Goal: Task Accomplishment & Management: Manage account settings

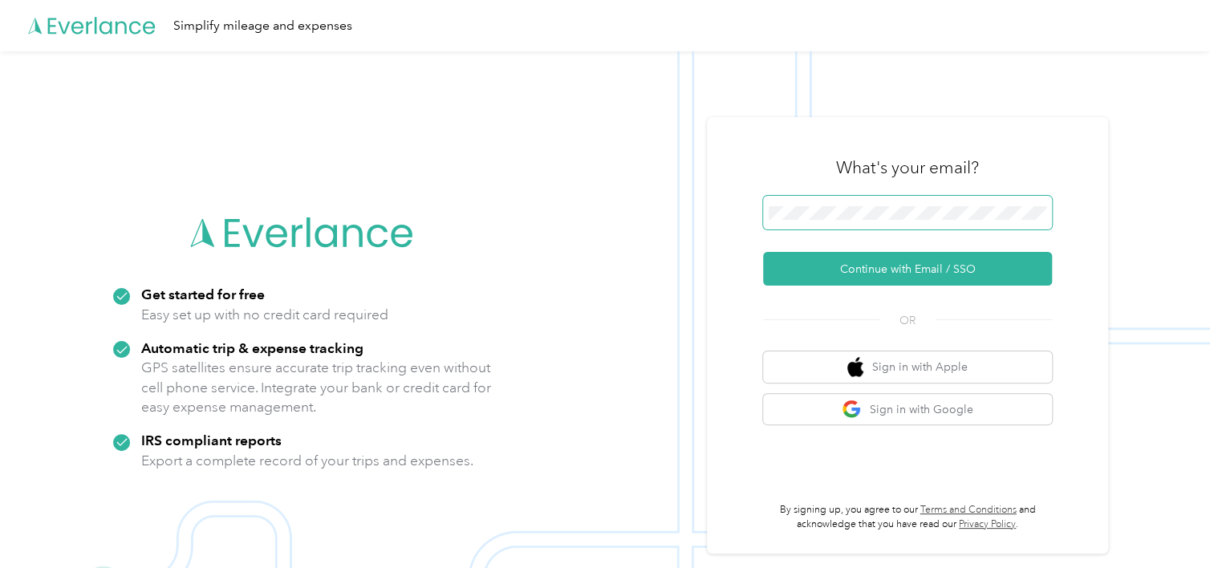
click at [895, 221] on span at bounding box center [907, 213] width 289 height 34
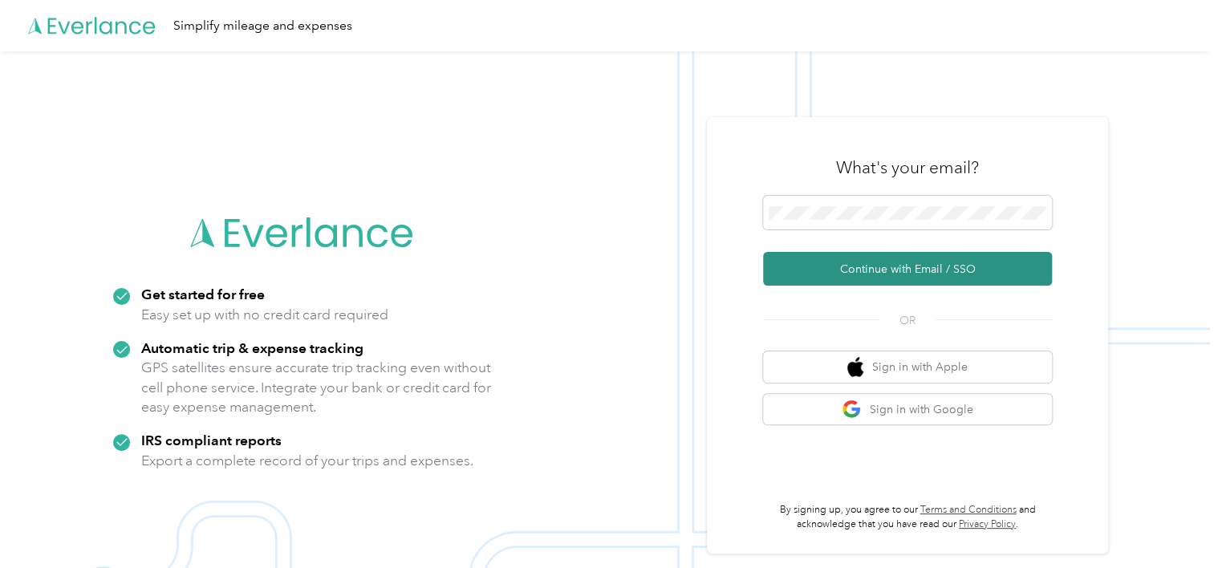
click at [874, 269] on button "Continue with Email / SSO" at bounding box center [907, 269] width 289 height 34
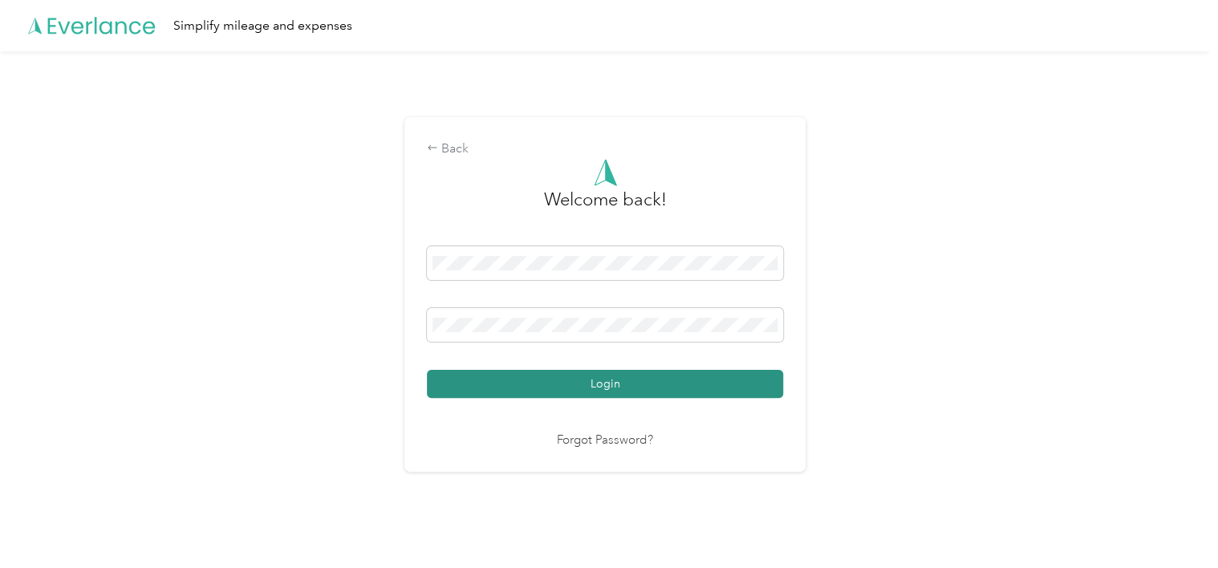
click at [560, 379] on button "Login" at bounding box center [605, 384] width 356 height 28
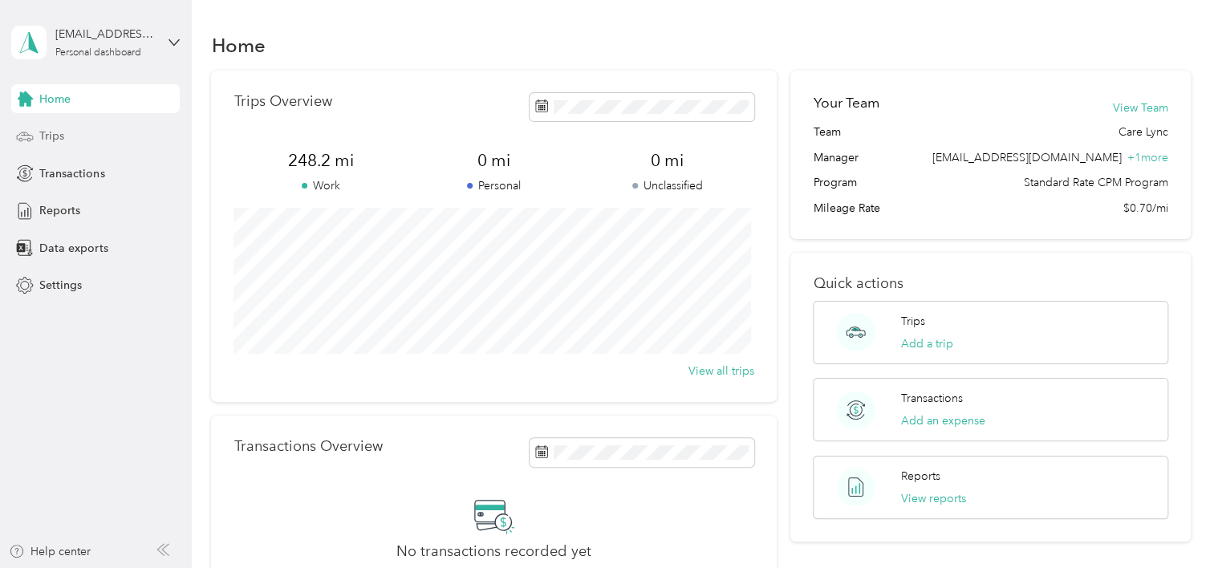
click at [56, 125] on div "Trips" at bounding box center [95, 136] width 169 height 29
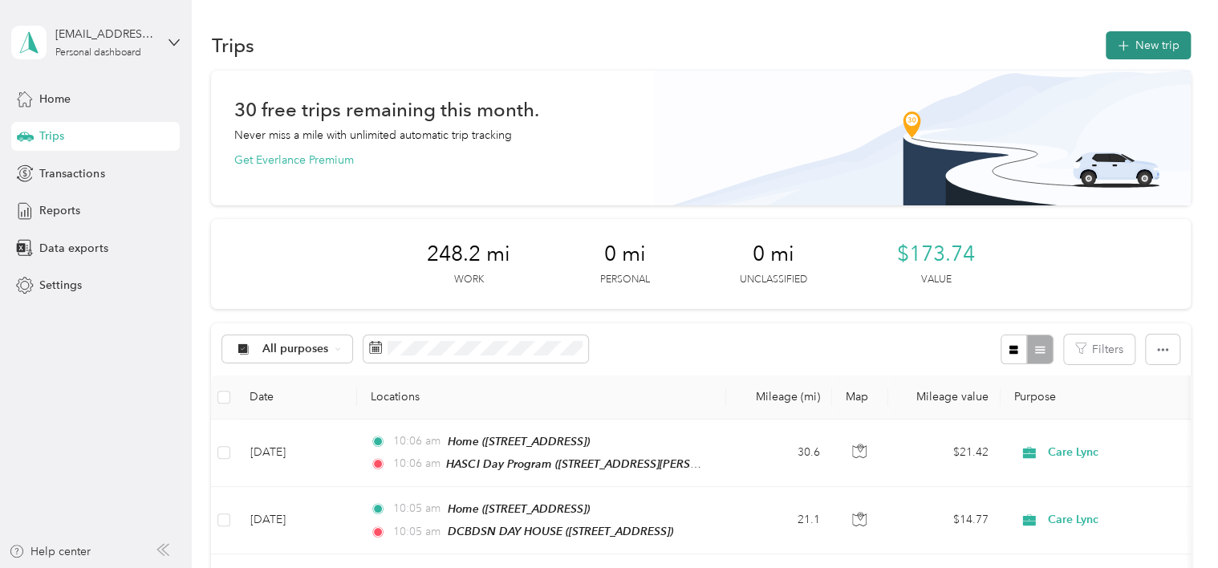
click at [1122, 49] on icon "button" at bounding box center [1123, 46] width 18 height 18
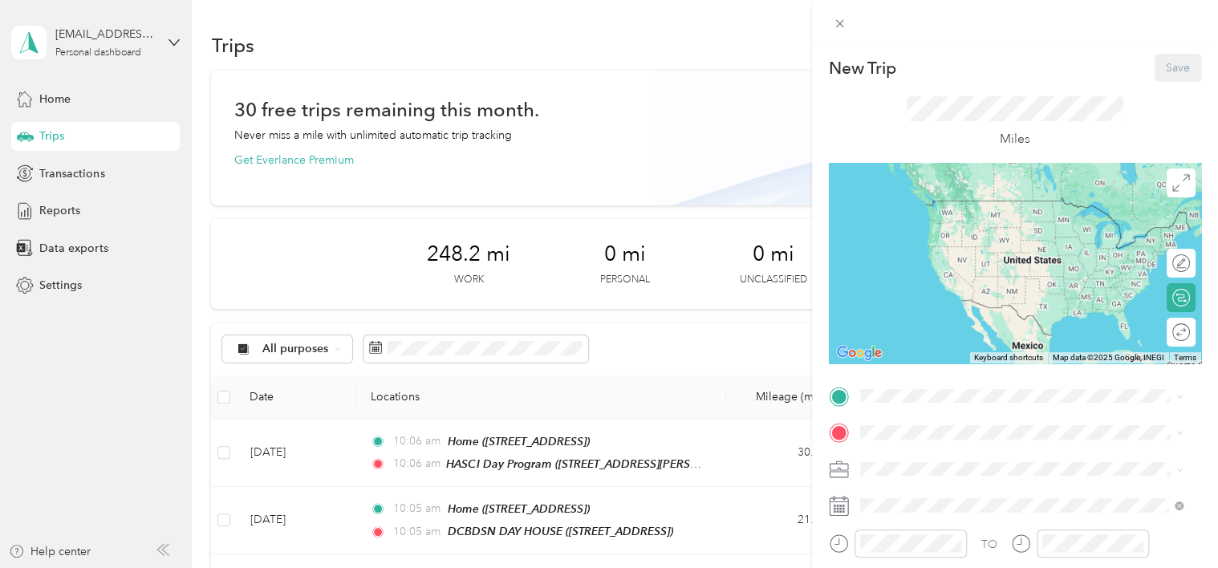
click at [954, 230] on span "[STREET_ADDRESS], [GEOGRAPHIC_DATA], [GEOGRAPHIC_DATA], [GEOGRAPHIC_DATA]" at bounding box center [1009, 233] width 238 height 31
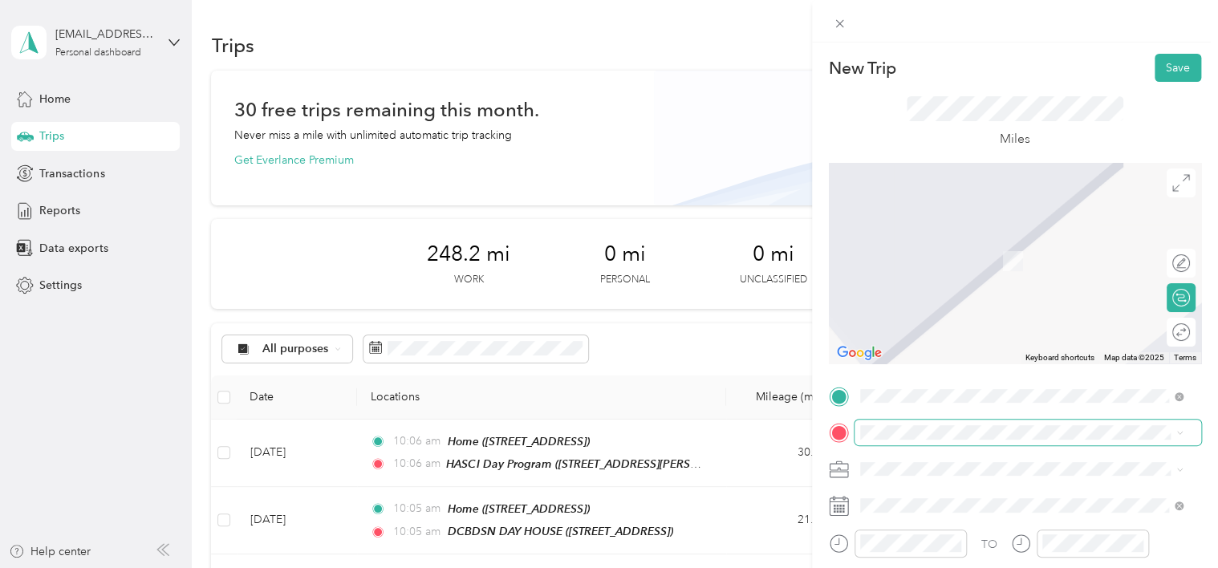
click at [922, 421] on span at bounding box center [1028, 433] width 347 height 26
click at [944, 242] on span "[STREET_ADDRESS][US_STATE]" at bounding box center [970, 237] width 161 height 14
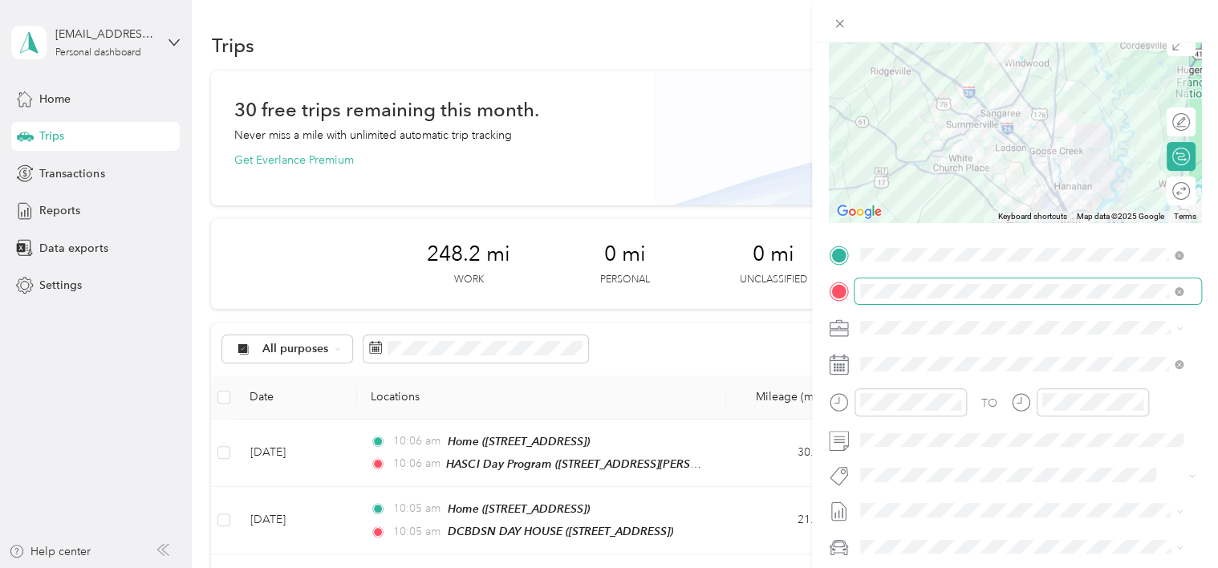
scroll to position [161, 0]
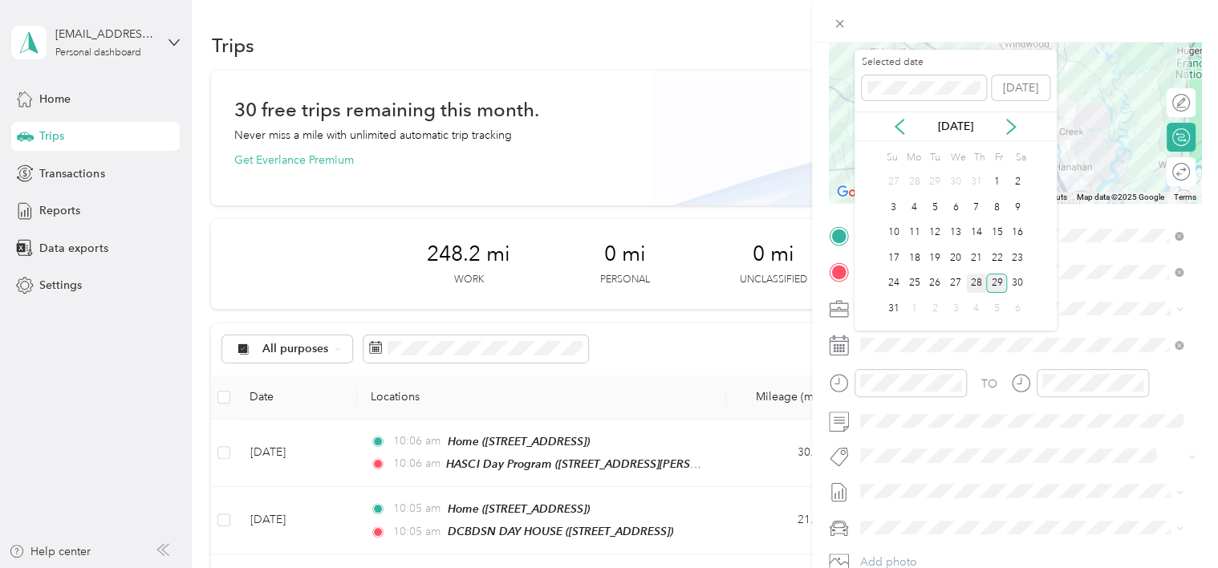
click at [973, 276] on div "28" at bounding box center [976, 284] width 21 height 20
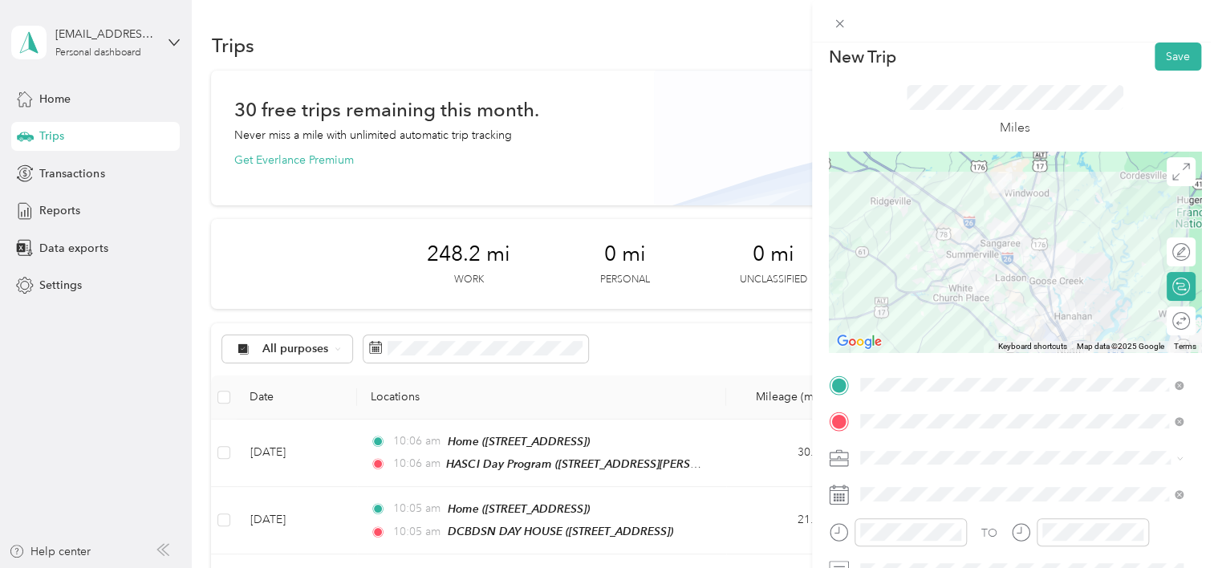
scroll to position [0, 0]
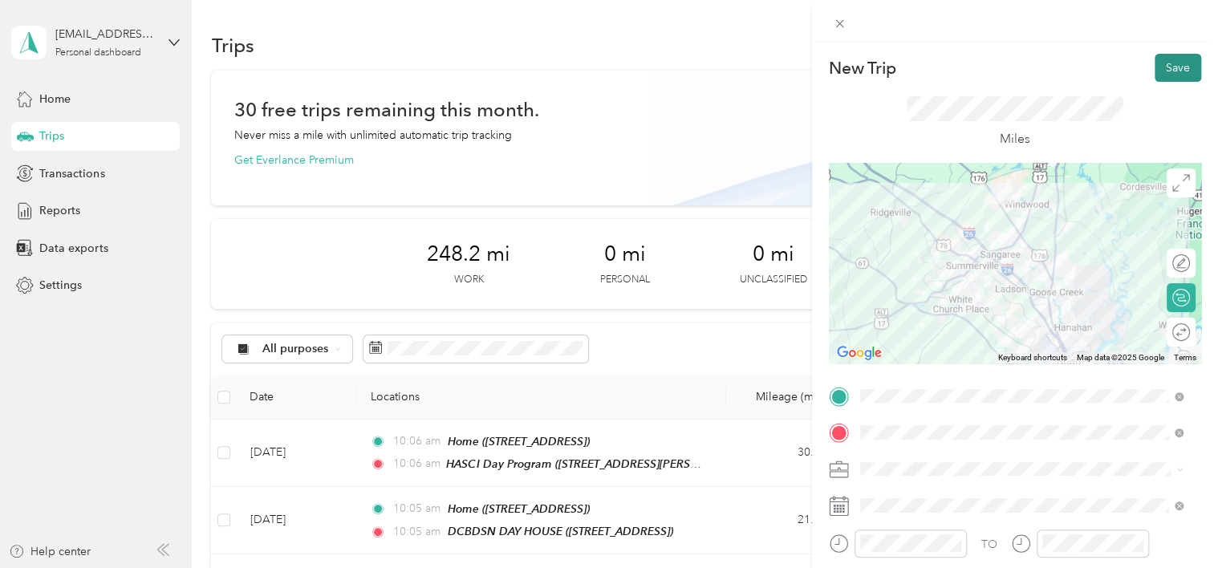
click at [1155, 70] on button "Save" at bounding box center [1178, 68] width 47 height 28
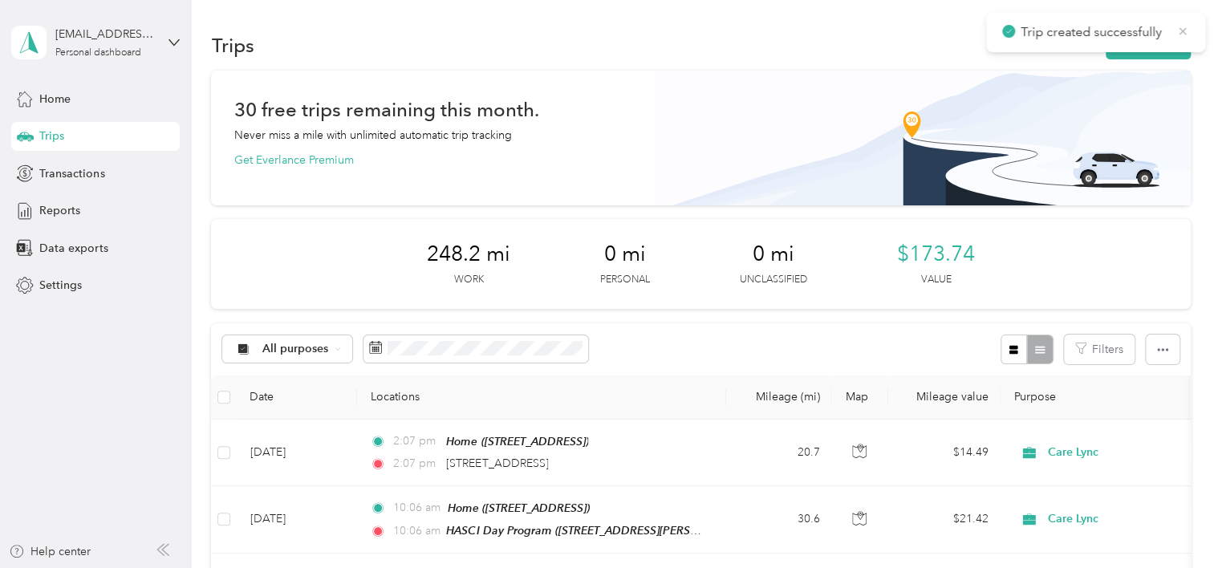
click at [1177, 33] on icon at bounding box center [1183, 31] width 13 height 14
click at [1172, 45] on button "New trip" at bounding box center [1148, 45] width 85 height 28
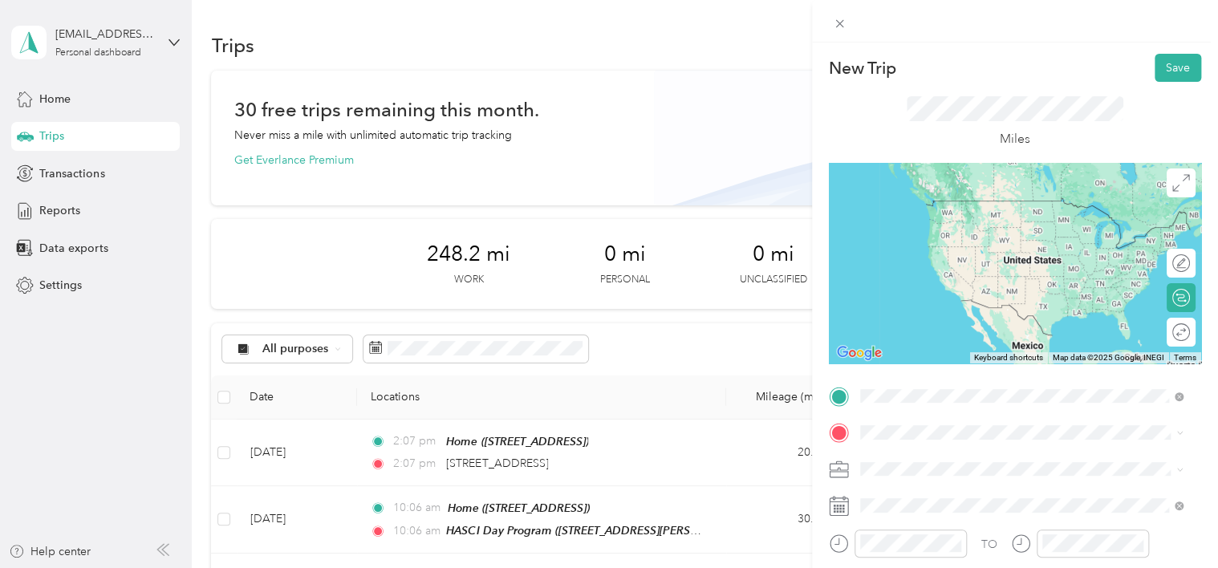
click at [950, 208] on span "[STREET_ADDRESS][US_STATE]" at bounding box center [970, 200] width 161 height 14
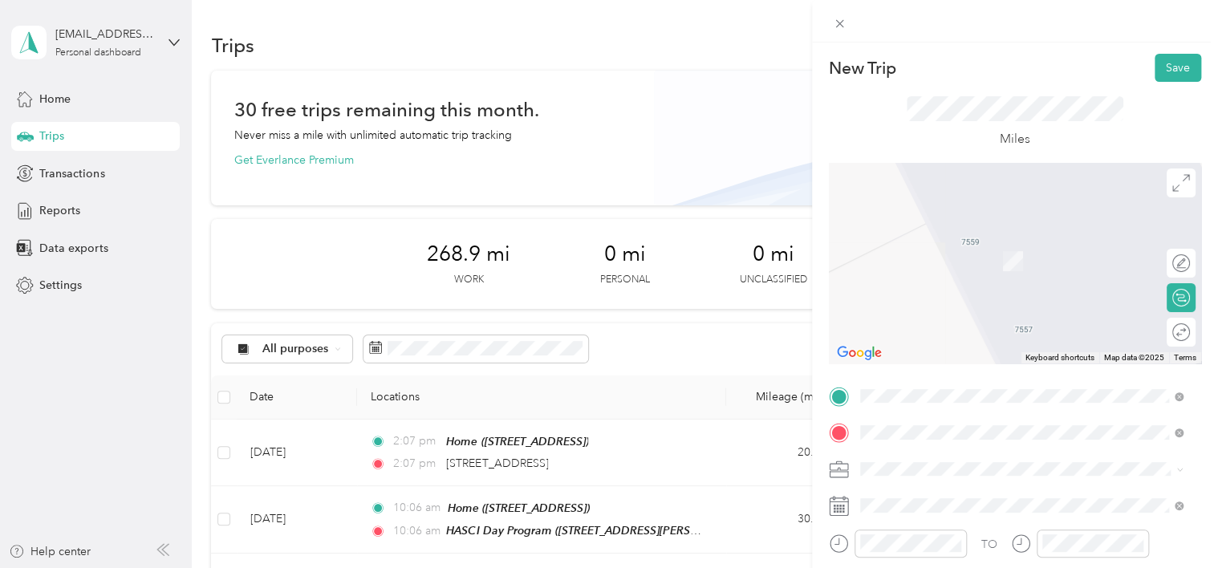
click at [972, 239] on span "[STREET_ADDRESS][US_STATE]" at bounding box center [970, 237] width 161 height 14
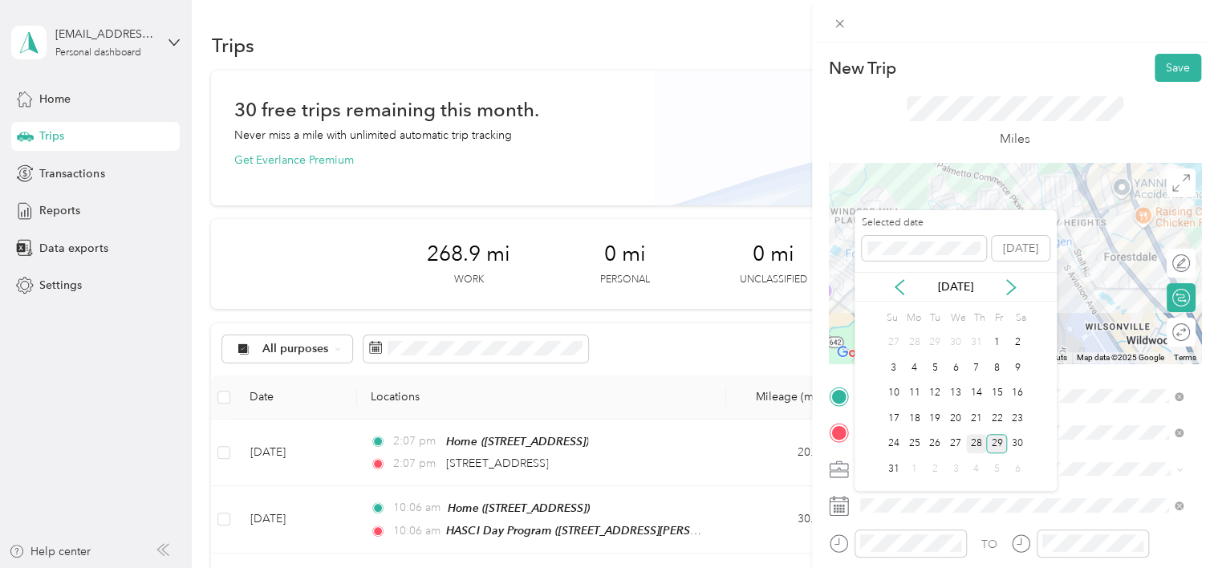
click at [977, 449] on div "28" at bounding box center [976, 444] width 21 height 20
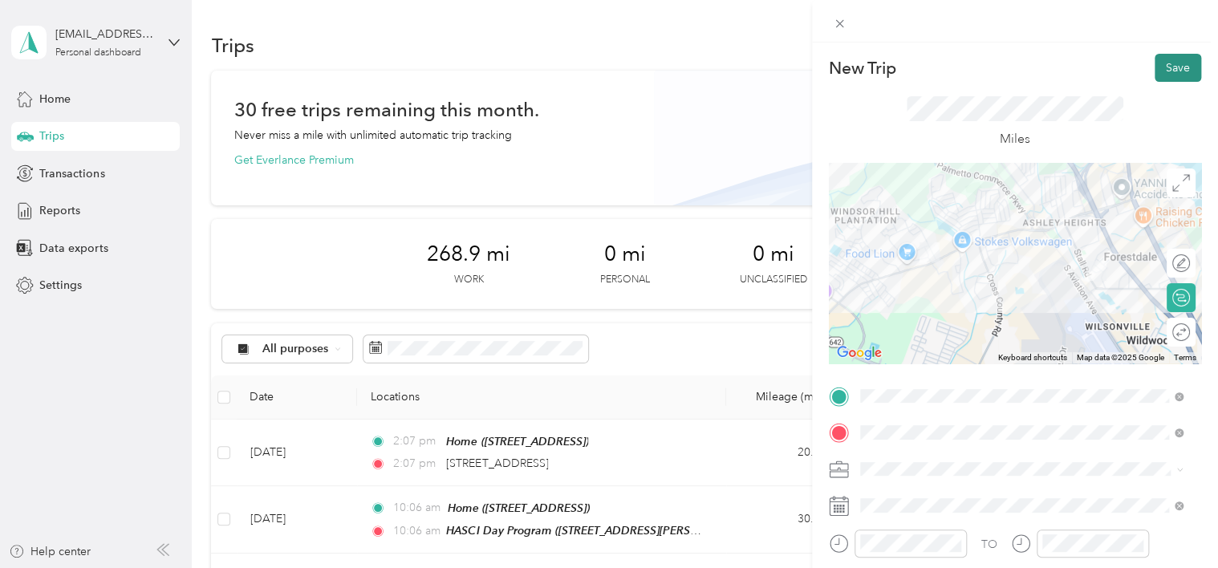
click at [1162, 61] on button "Save" at bounding box center [1178, 68] width 47 height 28
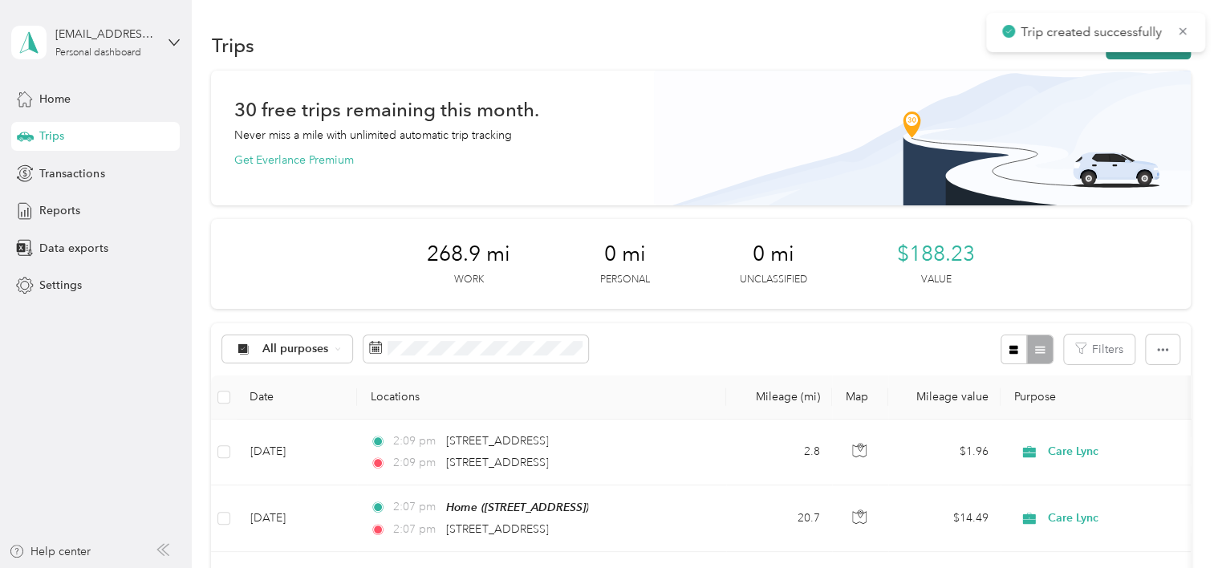
click at [1119, 58] on button "New trip" at bounding box center [1148, 45] width 85 height 28
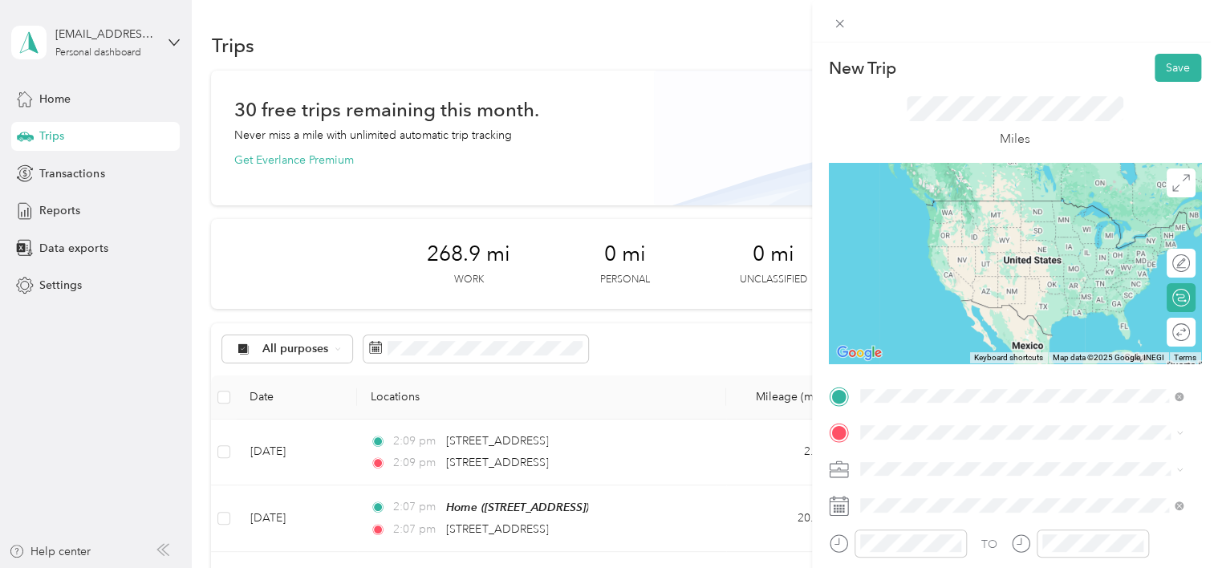
click at [1054, 251] on li "[STREET_ADDRESS][US_STATE]" at bounding box center [1022, 263] width 335 height 33
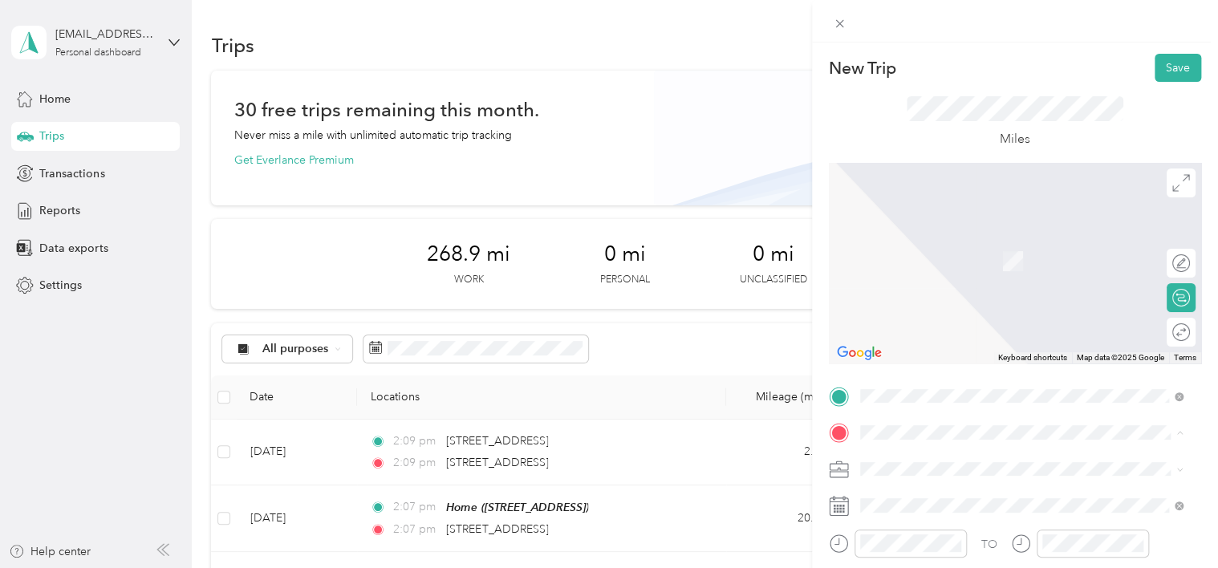
click at [943, 238] on div "Home" at bounding box center [1033, 243] width 287 height 14
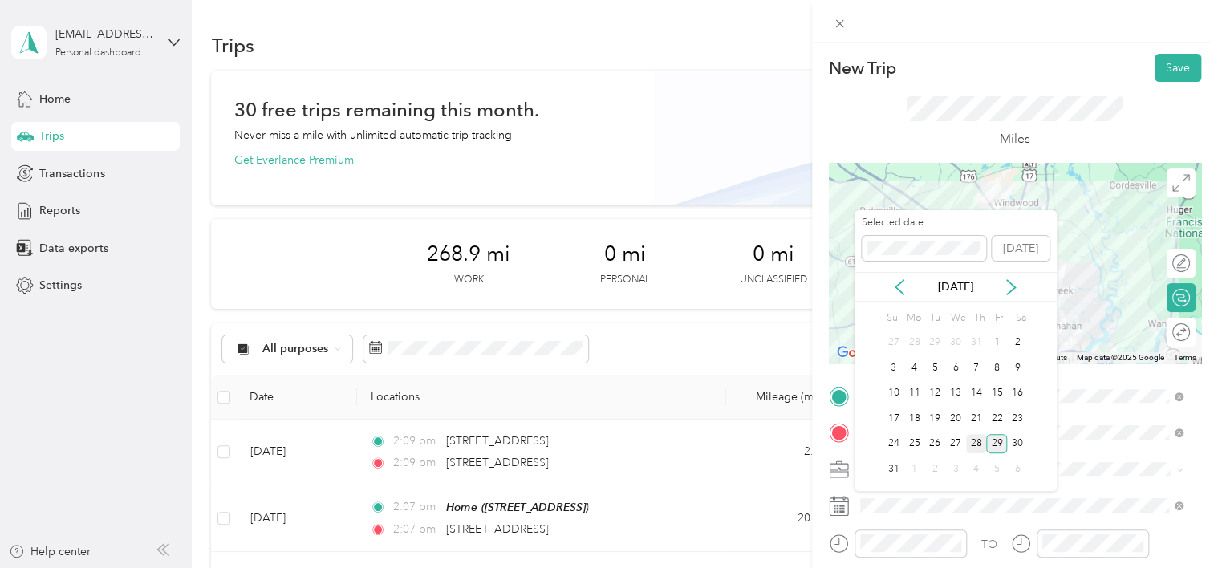
click at [976, 436] on div "28" at bounding box center [976, 444] width 21 height 20
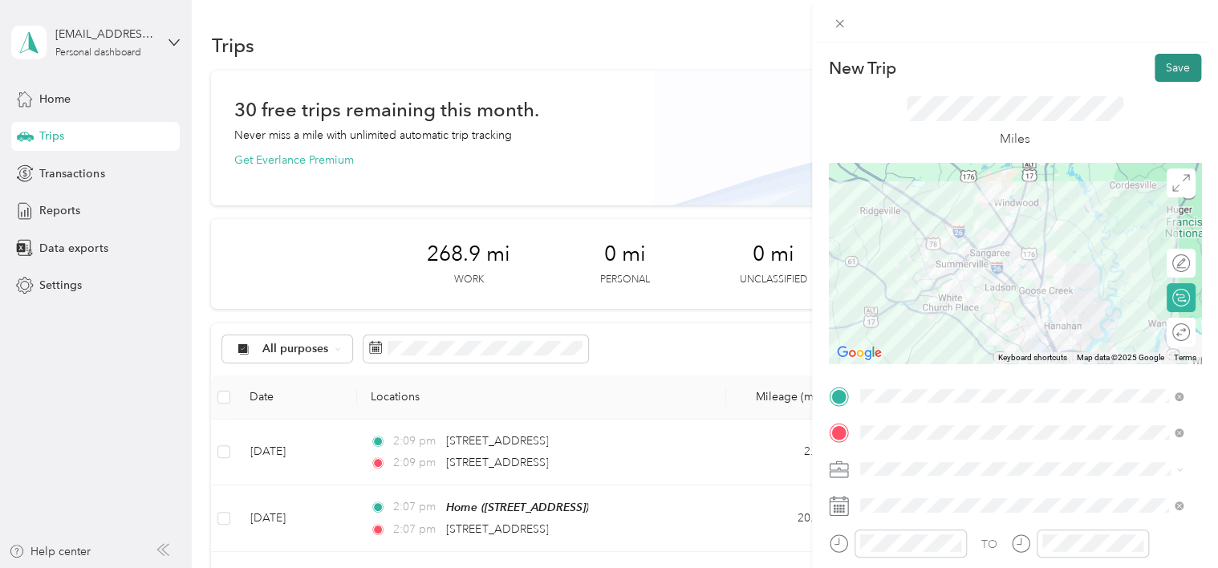
click at [1179, 72] on button "Save" at bounding box center [1178, 68] width 47 height 28
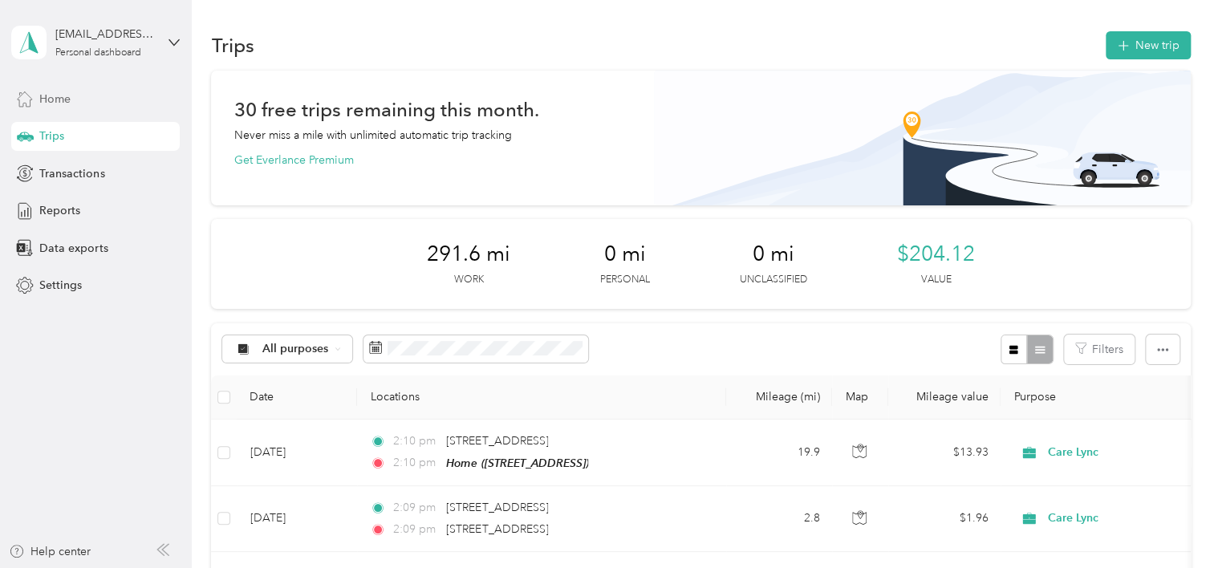
click at [67, 93] on span "Home" at bounding box center [54, 99] width 31 height 17
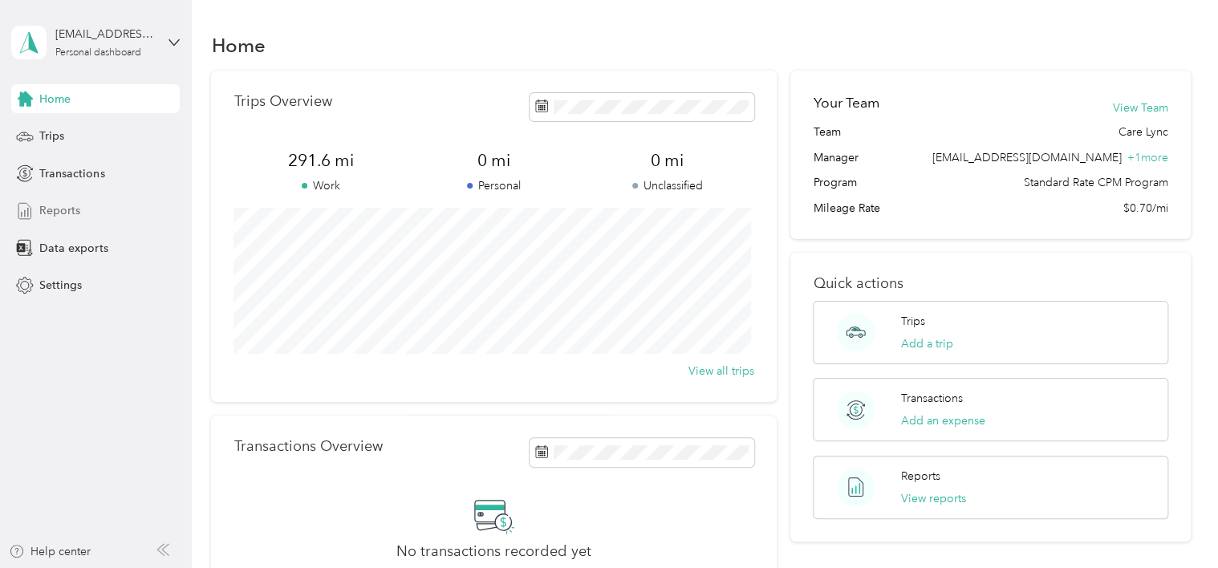
click at [50, 217] on span "Reports" at bounding box center [59, 210] width 41 height 17
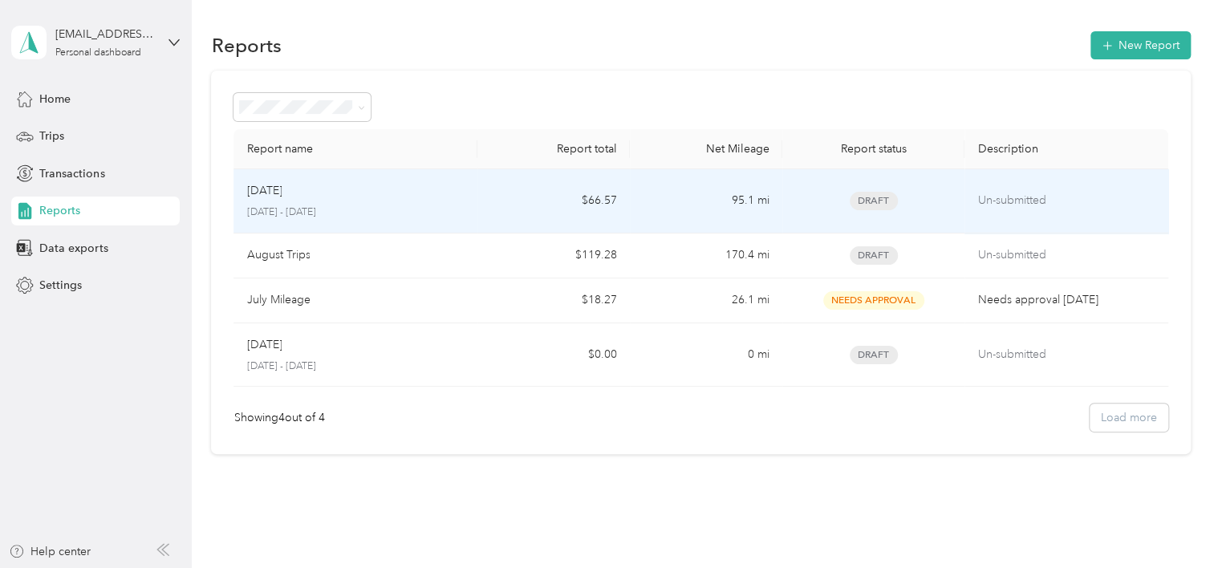
click at [514, 208] on td "$66.57" at bounding box center [554, 201] width 153 height 64
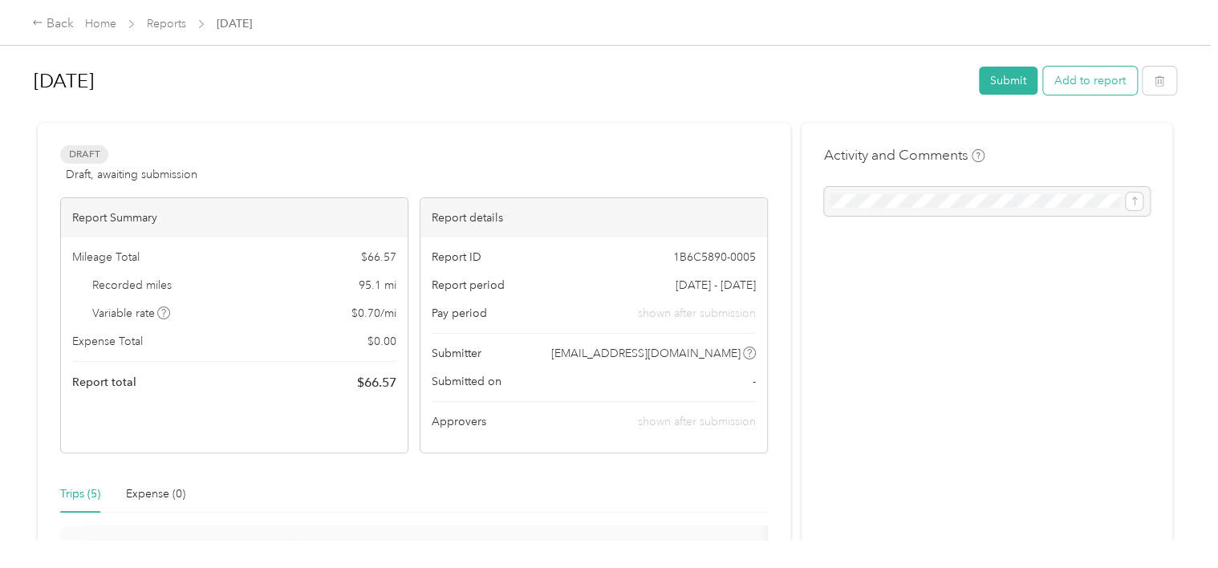
click at [1084, 76] on button "Add to report" at bounding box center [1090, 81] width 94 height 28
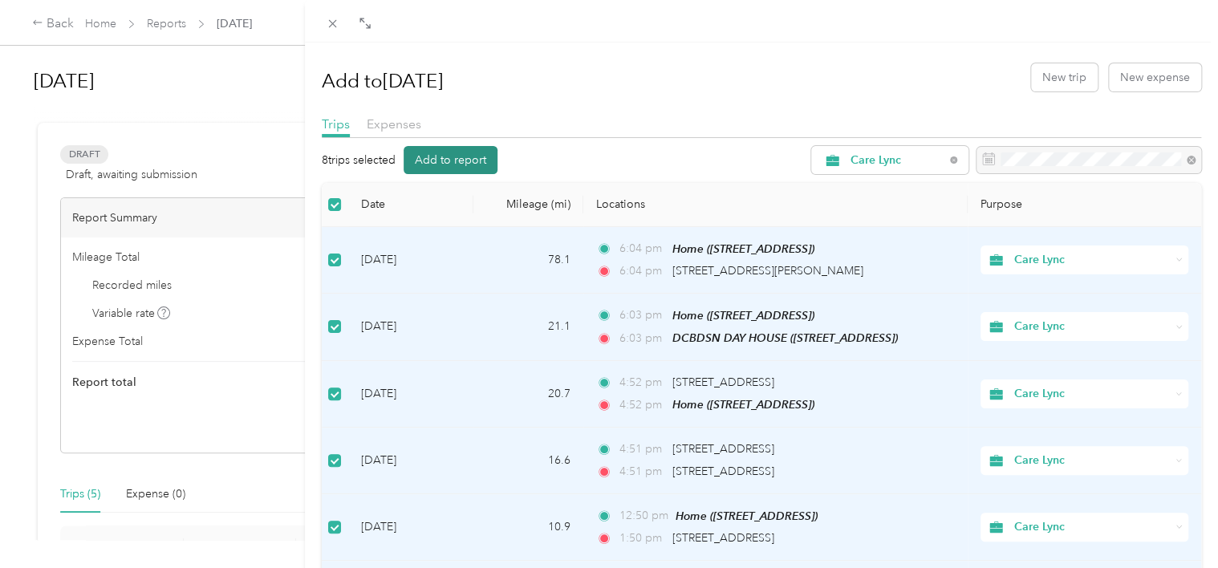
click at [457, 161] on button "Add to report" at bounding box center [451, 160] width 94 height 28
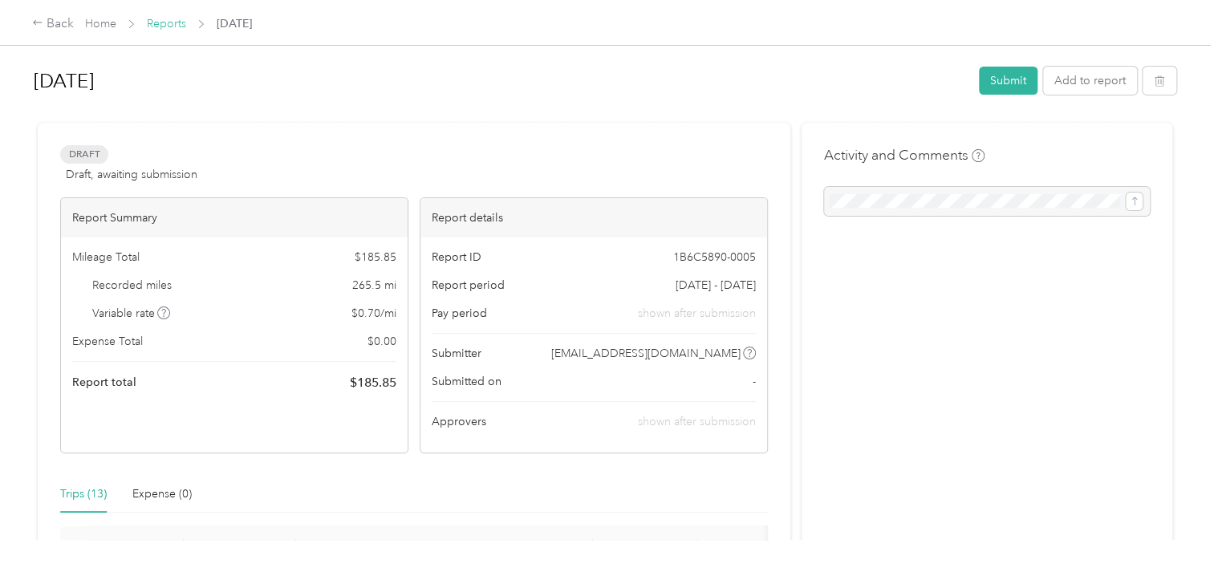
click at [168, 26] on link "Reports" at bounding box center [166, 24] width 39 height 14
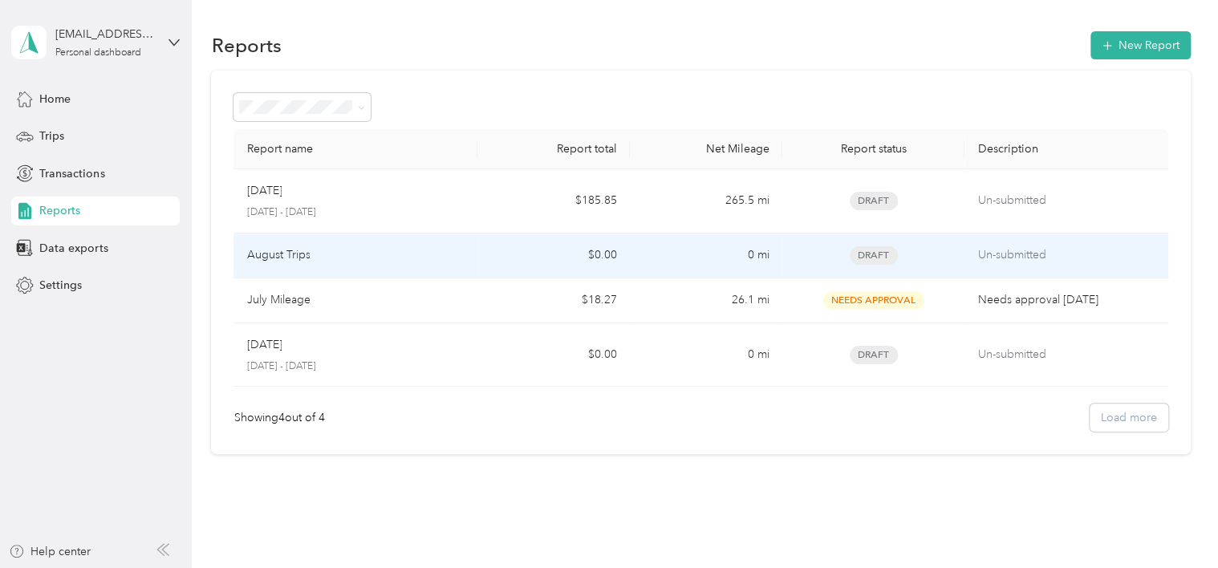
click at [633, 246] on td "0 mi" at bounding box center [706, 256] width 153 height 45
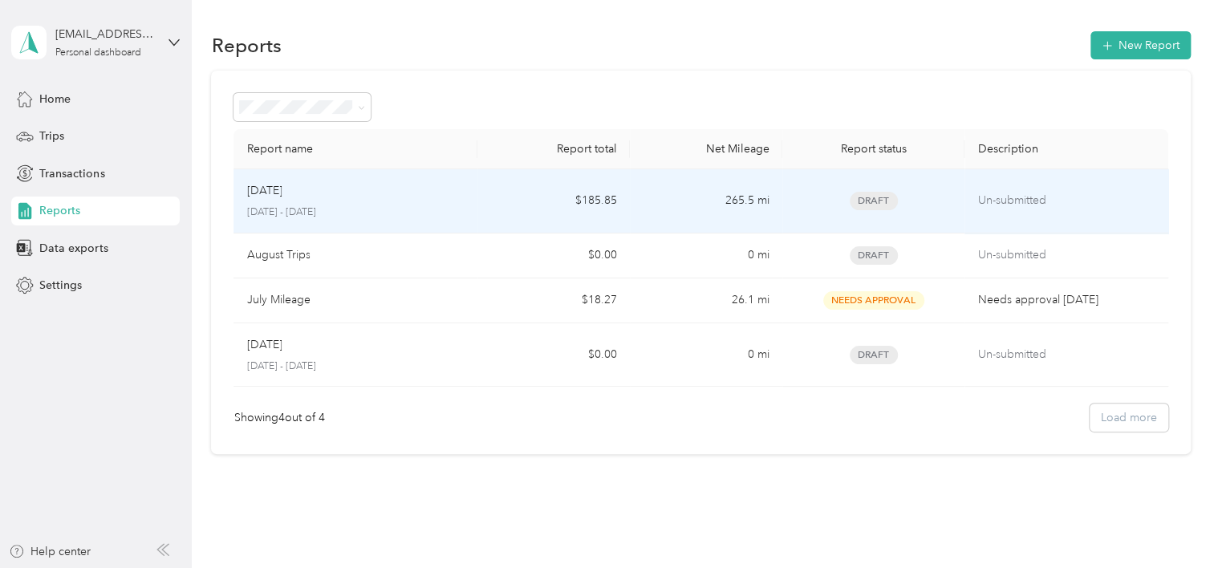
click at [421, 182] on div "[DATE]" at bounding box center [355, 191] width 218 height 18
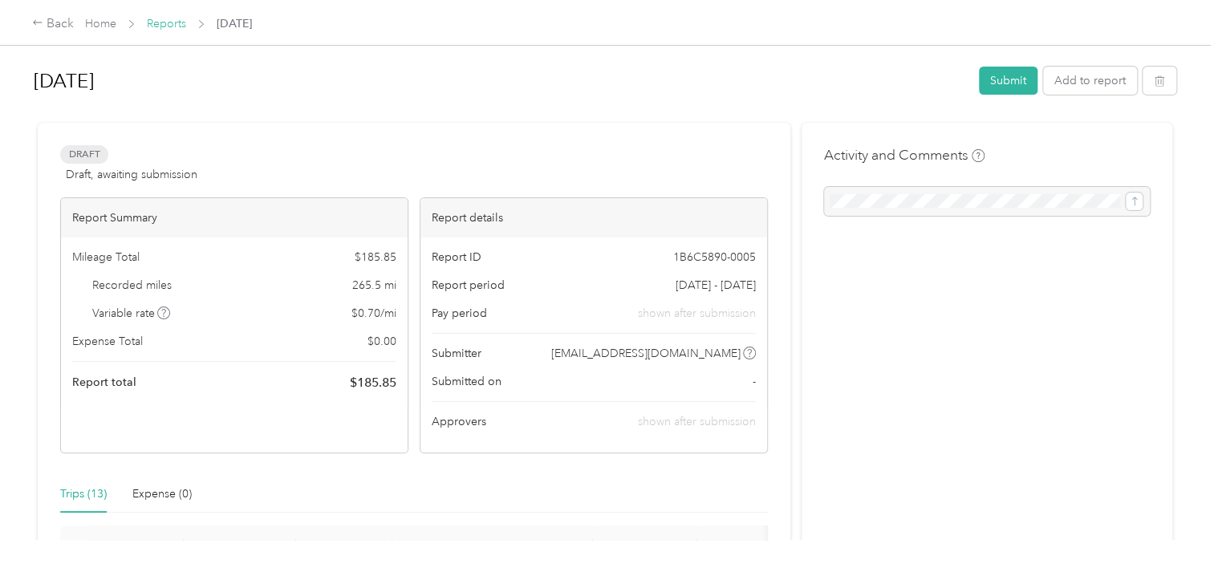
click at [164, 26] on link "Reports" at bounding box center [166, 24] width 39 height 14
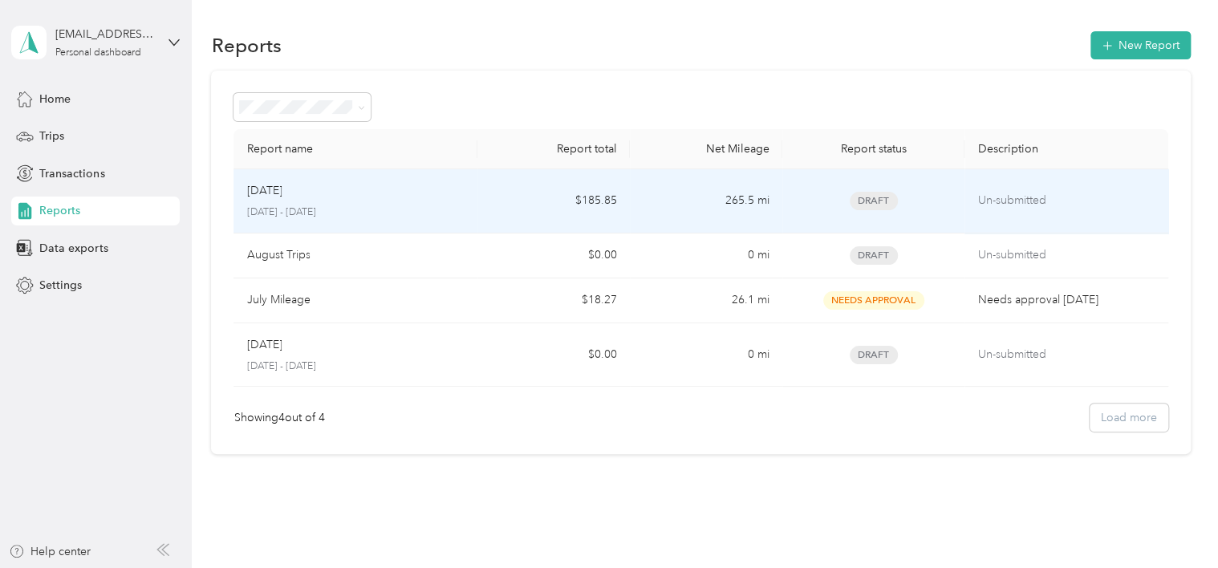
click at [425, 211] on p "[DATE] - [DATE]" at bounding box center [355, 212] width 218 height 14
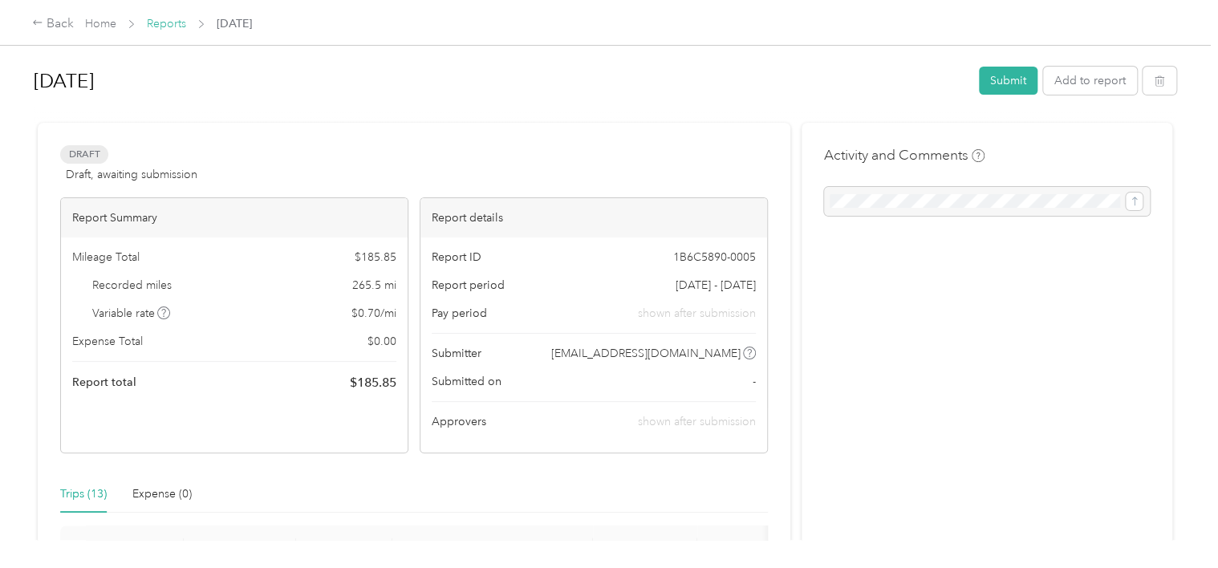
click at [149, 18] on link "Reports" at bounding box center [166, 24] width 39 height 14
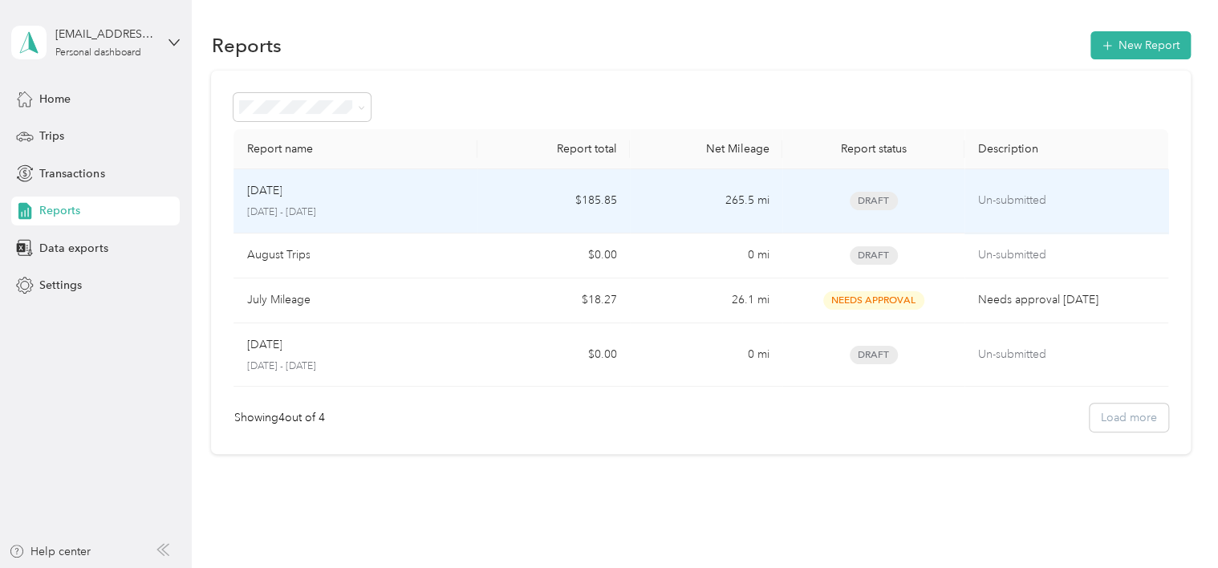
click at [337, 197] on div "[DATE]" at bounding box center [355, 191] width 218 height 18
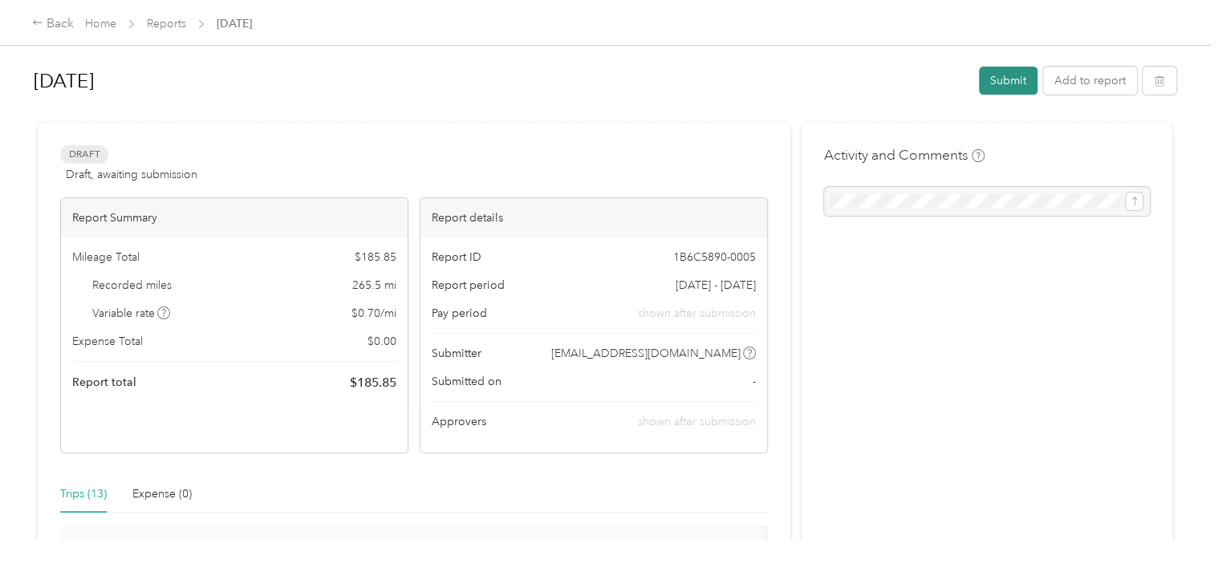
click at [989, 77] on button "Submit" at bounding box center [1008, 81] width 59 height 28
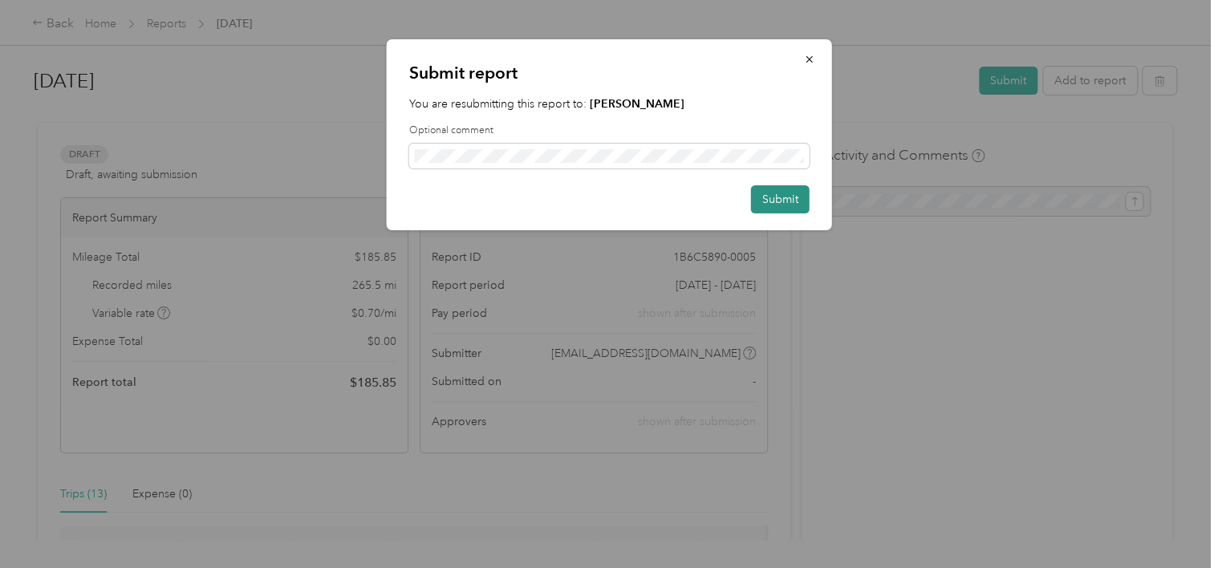
click at [783, 197] on button "Submit" at bounding box center [780, 199] width 59 height 28
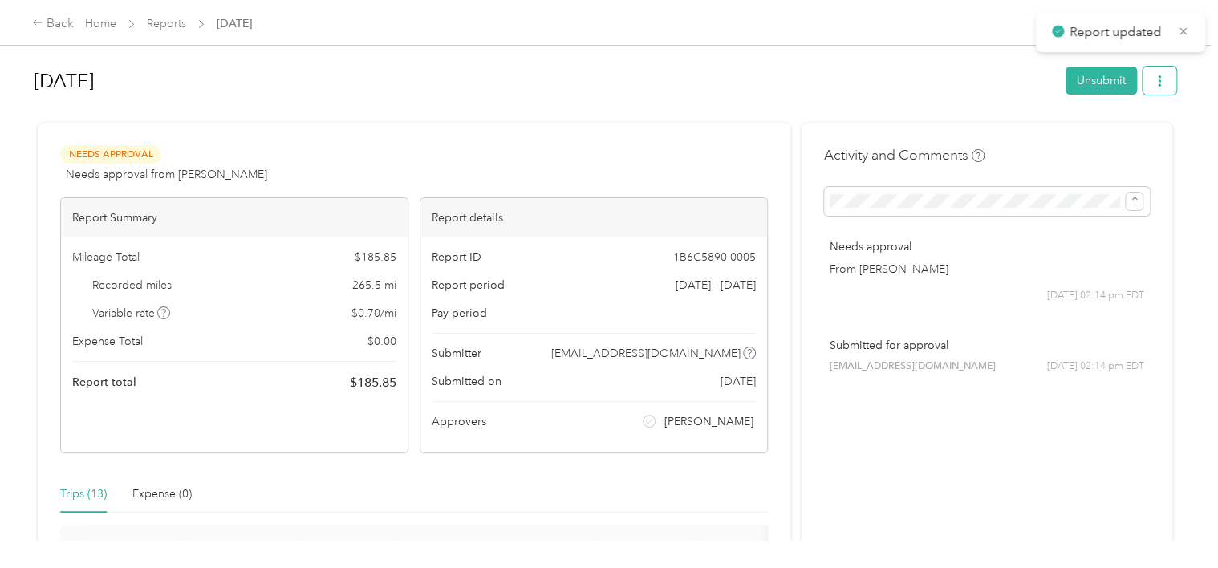
click at [1157, 83] on icon "button" at bounding box center [1159, 80] width 11 height 11
click at [1115, 128] on li "Download" at bounding box center [1114, 139] width 118 height 28
click at [1108, 137] on span "Download" at bounding box center [1110, 139] width 53 height 17
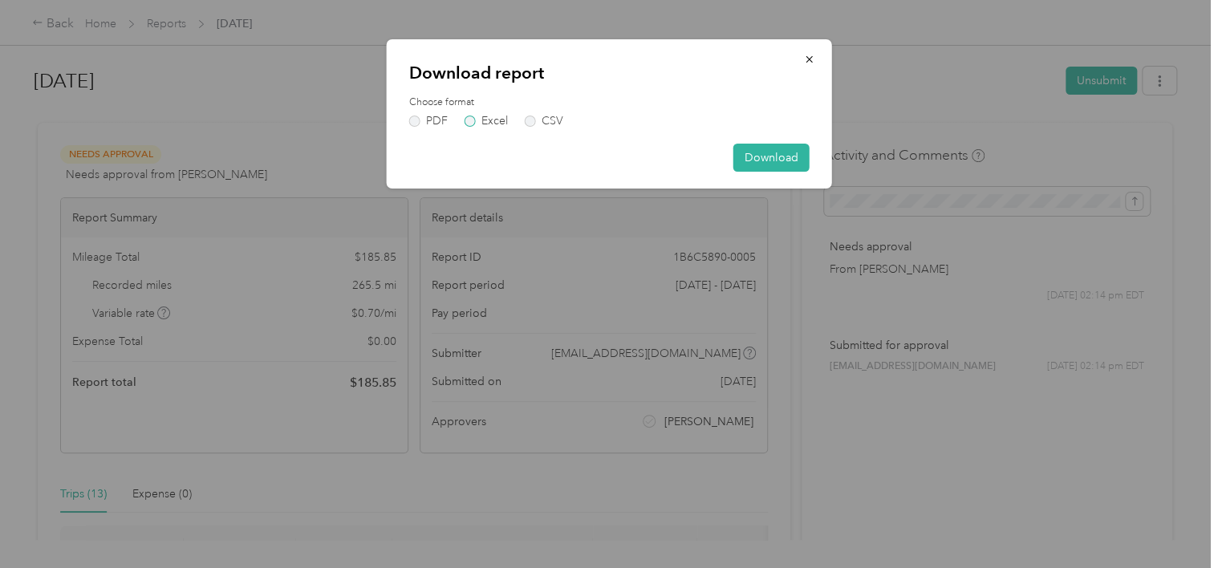
click at [485, 117] on label "Excel" at bounding box center [486, 121] width 43 height 11
click at [771, 148] on button "Download" at bounding box center [772, 158] width 76 height 28
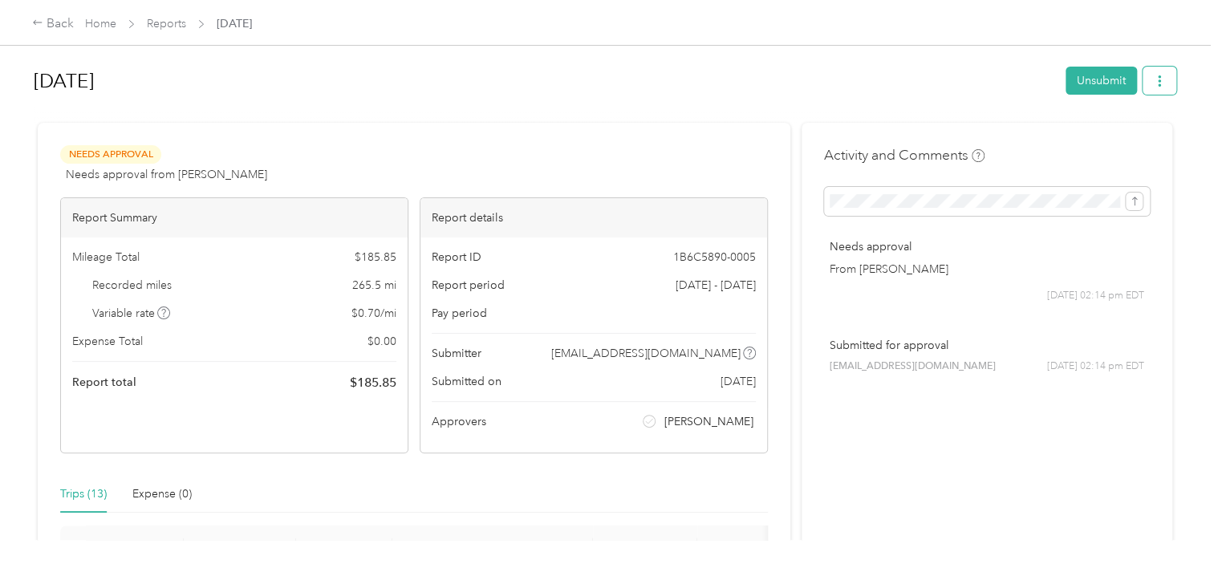
click at [1157, 83] on icon "button" at bounding box center [1159, 80] width 11 height 11
click at [1108, 141] on span "Download" at bounding box center [1110, 139] width 53 height 17
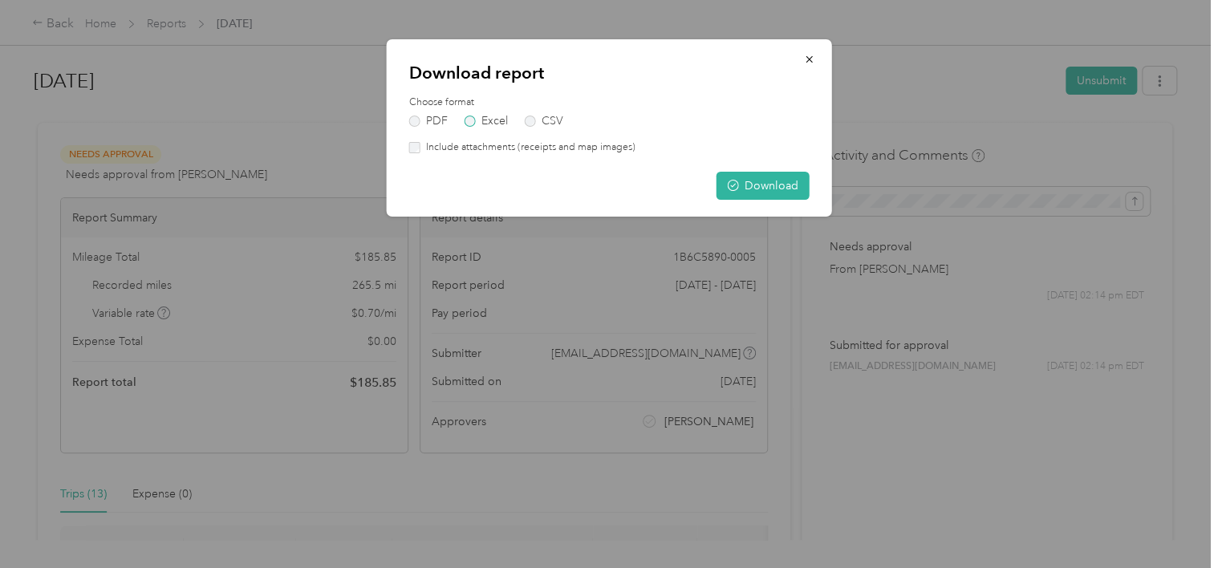
click at [465, 122] on label "Excel" at bounding box center [486, 121] width 43 height 11
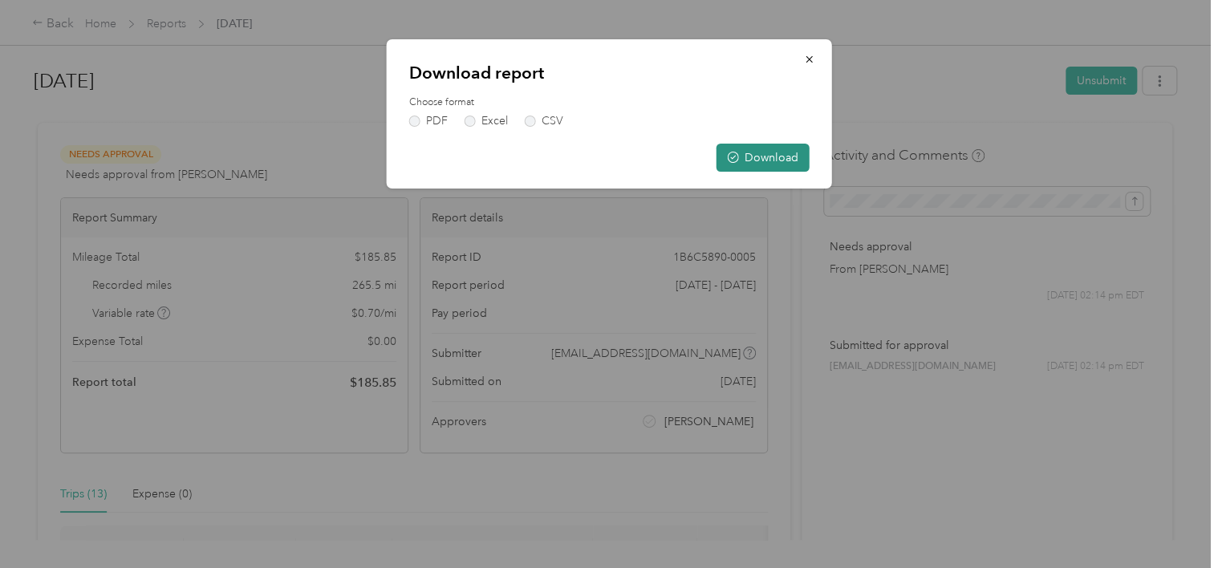
click at [742, 157] on button "Download" at bounding box center [763, 158] width 93 height 28
